Goal: Information Seeking & Learning: Learn about a topic

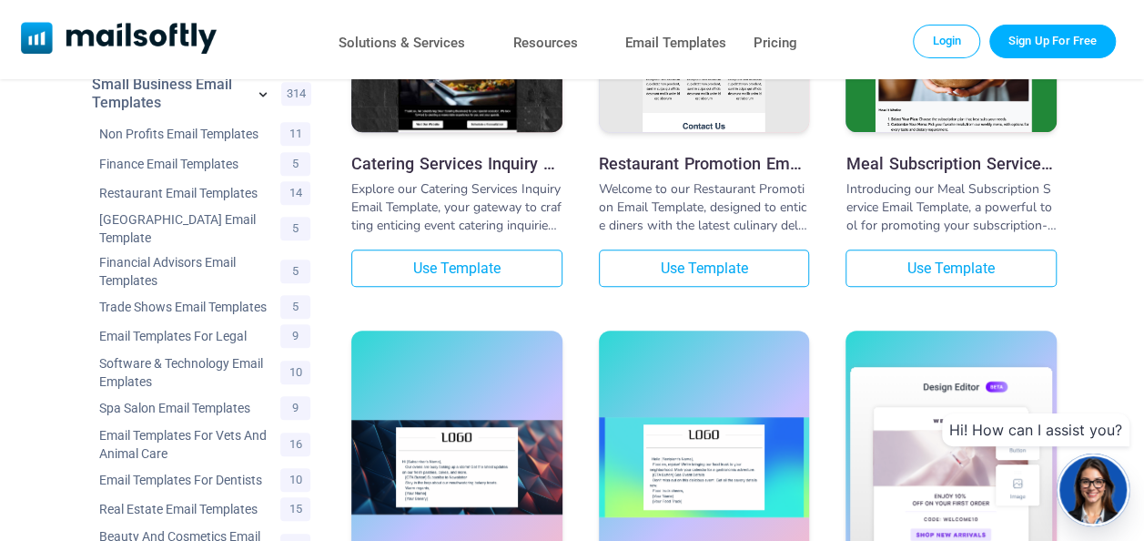
scroll to position [401, 0]
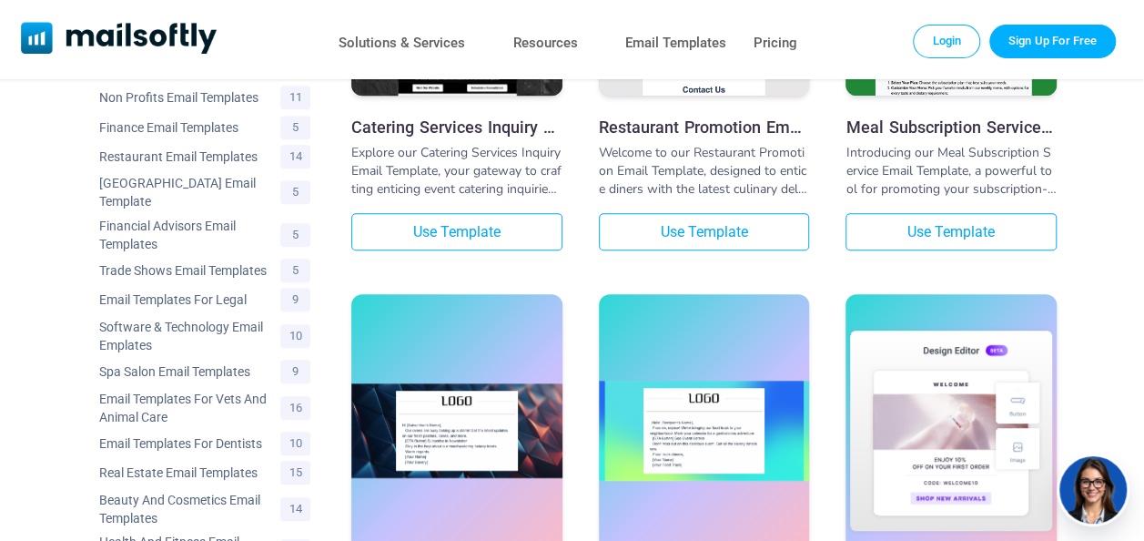
click at [974, 135] on h3 "Meal Subscription Service Email Template" at bounding box center [951, 126] width 211 height 19
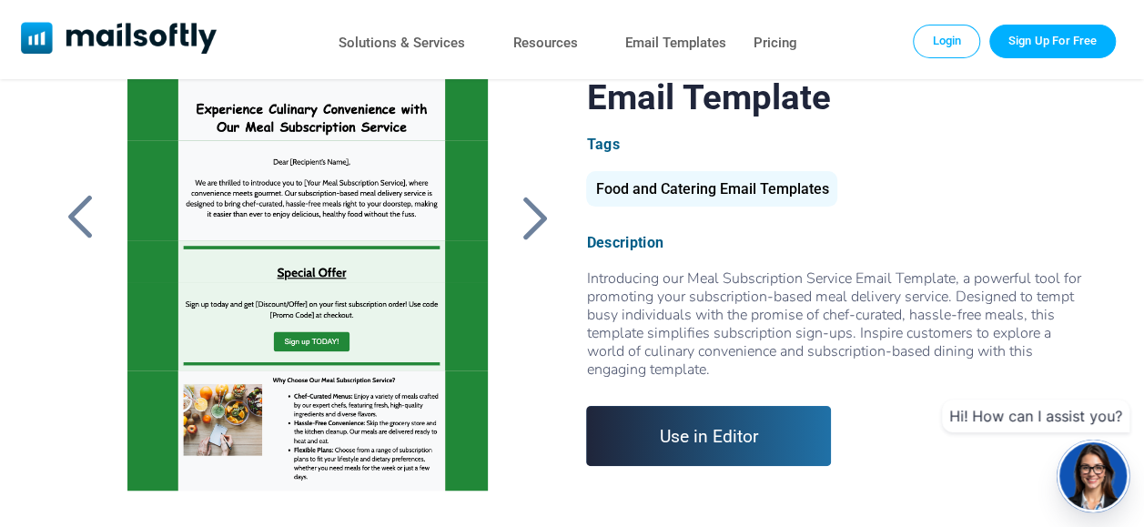
scroll to position [125, 0]
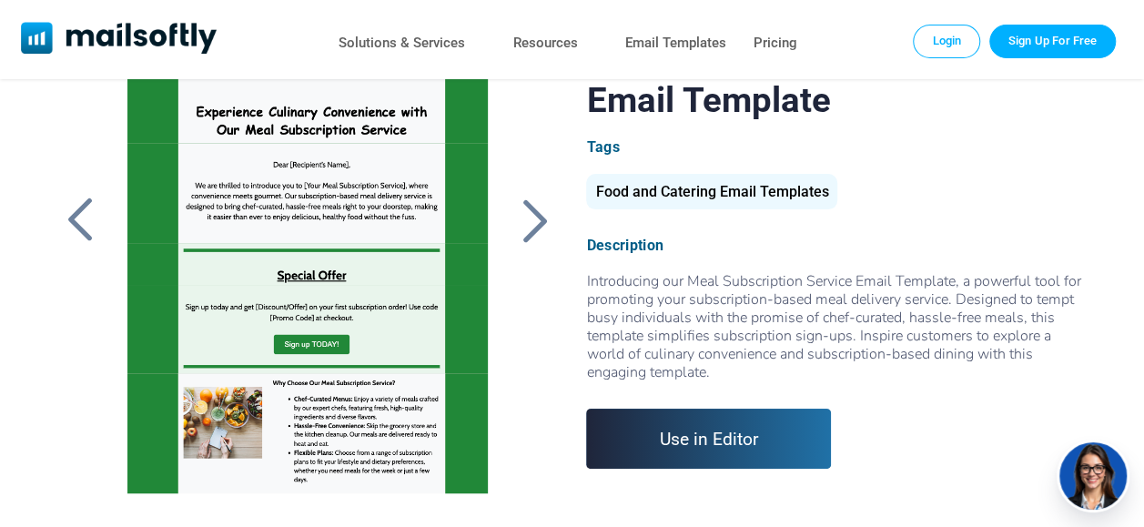
click at [523, 240] on div at bounding box center [535, 220] width 46 height 47
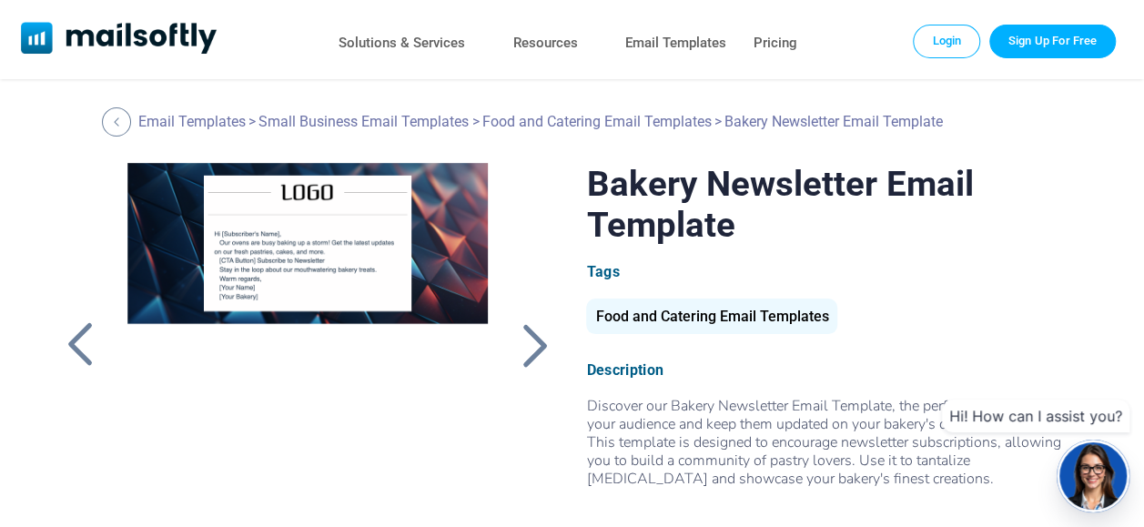
click at [77, 348] on div at bounding box center [80, 344] width 46 height 47
